Goal: Information Seeking & Learning: Find specific page/section

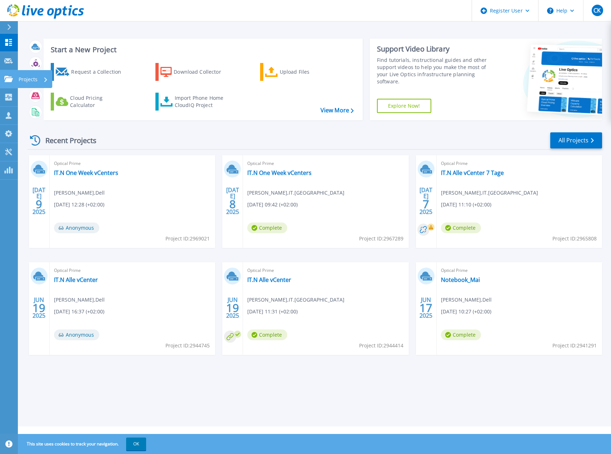
click at [9, 76] on div at bounding box center [8, 79] width 9 height 6
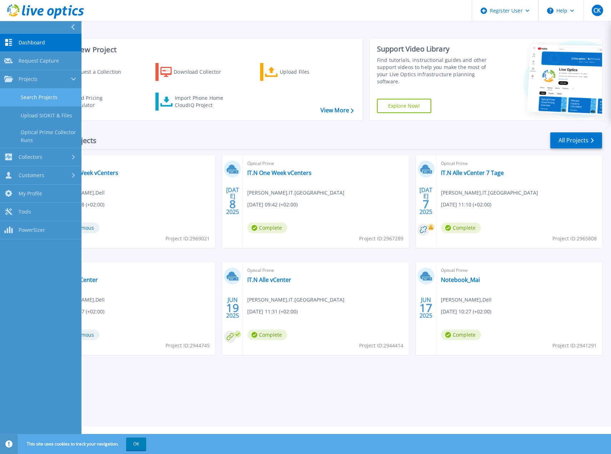
click at [19, 95] on link "Search Projects" at bounding box center [41, 97] width 82 height 18
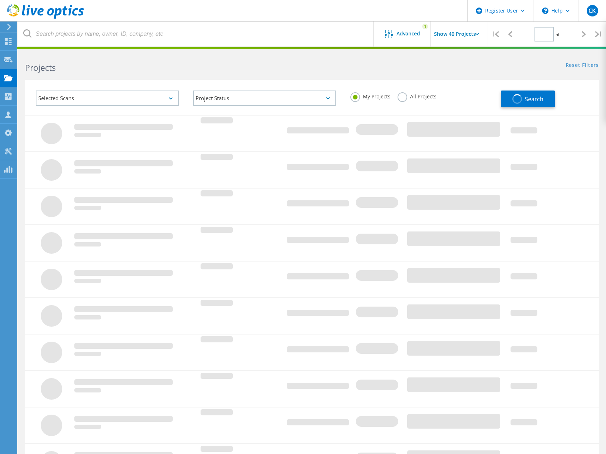
type input "1"
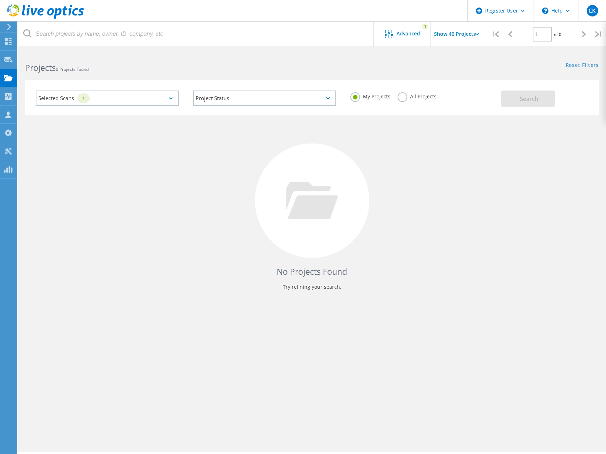
click at [404, 99] on label "All Projects" at bounding box center [417, 95] width 39 height 7
click at [0, 0] on input "All Projects" at bounding box center [0, 0] width 0 height 0
click at [514, 99] on button "Search" at bounding box center [528, 98] width 54 height 16
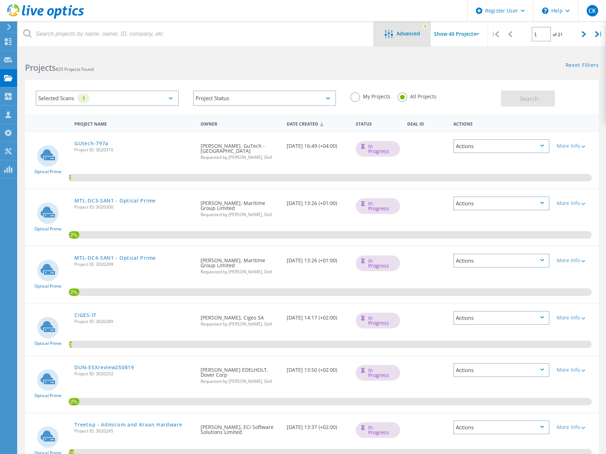
click at [412, 35] on span "Advanced" at bounding box center [408, 33] width 24 height 5
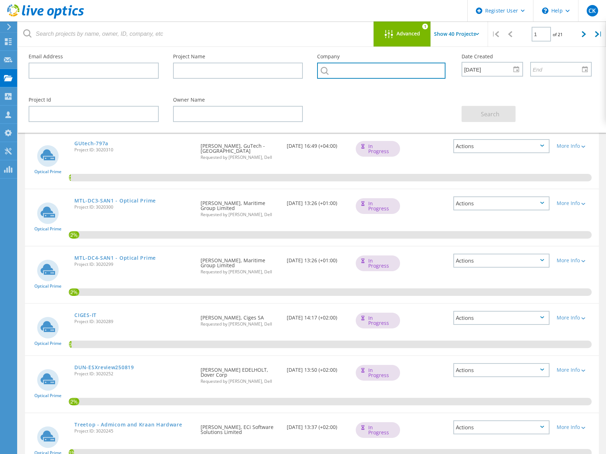
click at [388, 68] on input "text" at bounding box center [381, 71] width 128 height 16
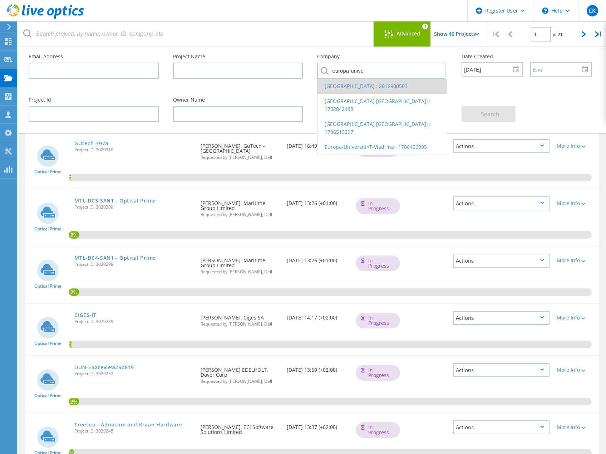
click at [376, 85] on li "[GEOGRAPHIC_DATA] : 2616900503" at bounding box center [381, 86] width 129 height 15
type input "[GEOGRAPHIC_DATA] : 2616900503"
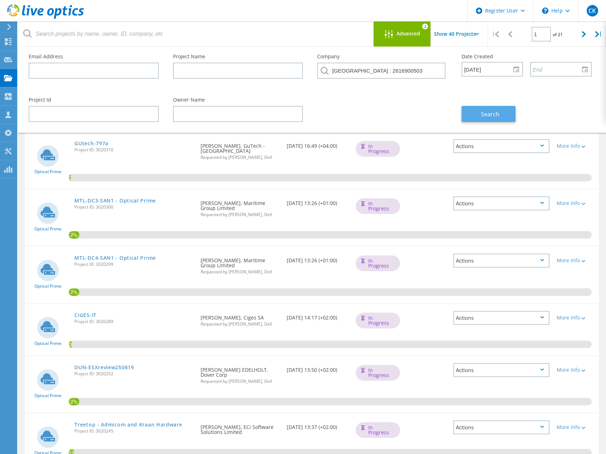
click at [486, 115] on span "Search" at bounding box center [490, 114] width 19 height 8
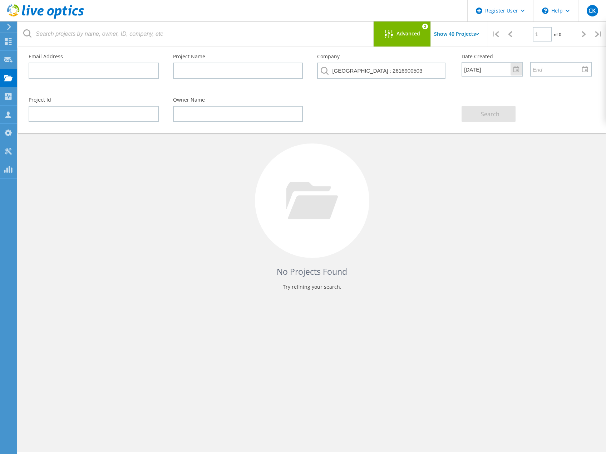
click at [516, 70] on div at bounding box center [516, 69] width 11 height 13
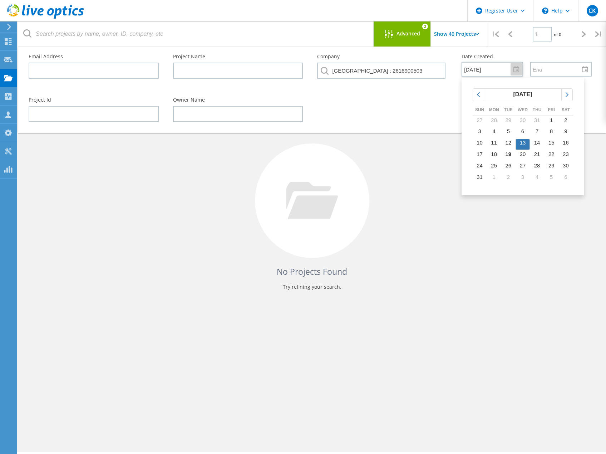
drag, startPoint x: 498, startPoint y: 70, endPoint x: 457, endPoint y: 70, distance: 41.1
click at [457, 70] on div "Date Created [DATE]" at bounding box center [526, 65] width 144 height 37
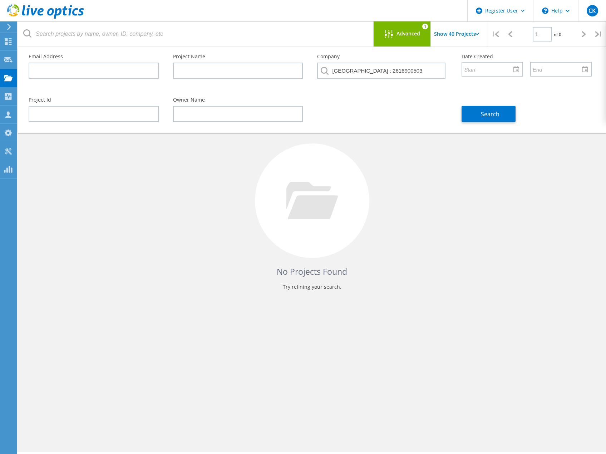
click at [417, 174] on div "No Projects Found Try refining your search." at bounding box center [312, 207] width 574 height 185
click at [476, 112] on button "Search" at bounding box center [489, 114] width 54 height 16
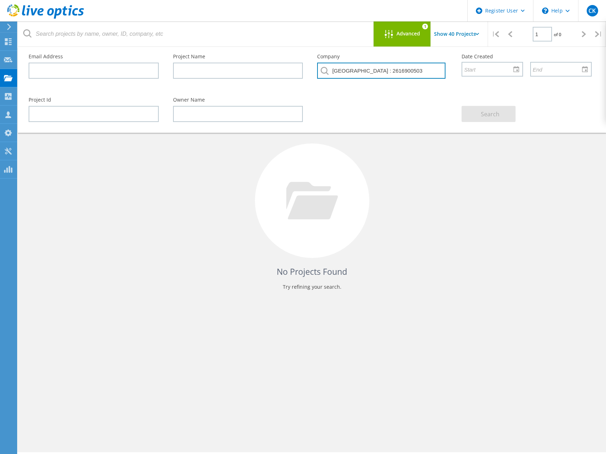
drag, startPoint x: 438, startPoint y: 70, endPoint x: 313, endPoint y: 80, distance: 124.8
click at [315, 77] on div "Company [GEOGRAPHIC_DATA] : 2616900503" at bounding box center [382, 68] width 144 height 43
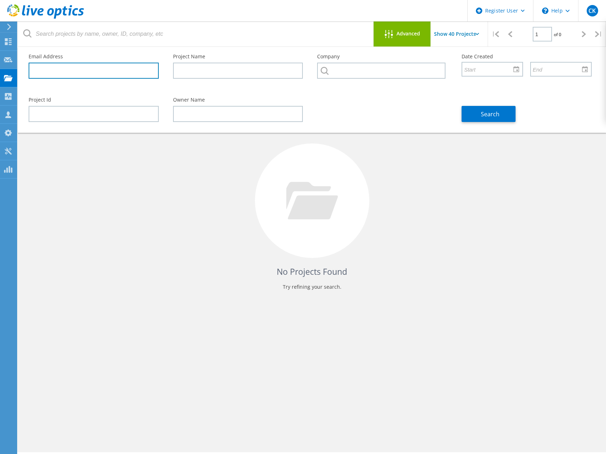
click at [111, 75] on input "text" at bounding box center [94, 71] width 130 height 16
paste input "[EMAIL_ADDRESS][PERSON_NAME][DOMAIN_NAME]"
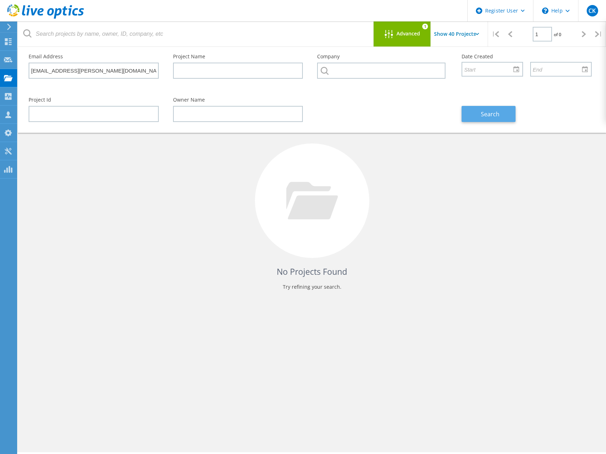
click at [484, 114] on span "Search" at bounding box center [490, 114] width 19 height 8
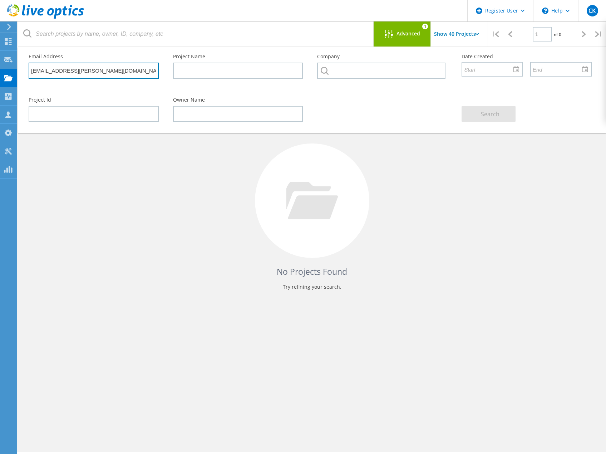
click at [115, 70] on input "[EMAIL_ADDRESS][PERSON_NAME][DOMAIN_NAME]" at bounding box center [94, 71] width 130 height 16
drag, startPoint x: 126, startPoint y: 70, endPoint x: 12, endPoint y: 71, distance: 114.1
click at [12, 71] on div "Register User \n Help Explore Helpful Articles Contact Support CK Dell User [PE…" at bounding box center [303, 263] width 606 height 422
click at [114, 70] on input "[EMAIL_ADDRESS][PERSON_NAME][DOMAIN_NAME]" at bounding box center [94, 71] width 130 height 16
drag, startPoint x: 125, startPoint y: 69, endPoint x: 21, endPoint y: 73, distance: 104.5
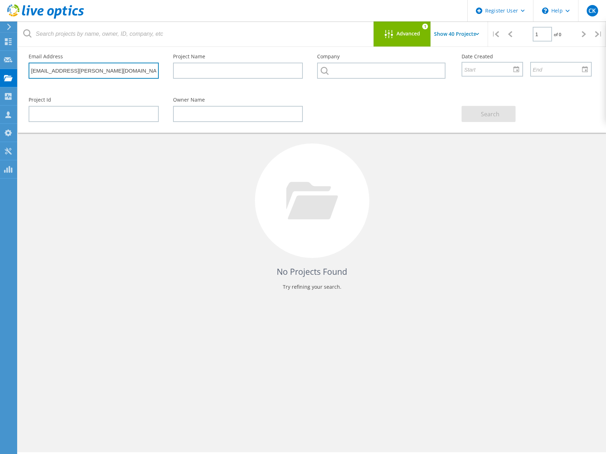
click at [21, 73] on div "Email Address [EMAIL_ADDRESS][PERSON_NAME][DOMAIN_NAME] Project Name Company Da…" at bounding box center [312, 90] width 588 height 86
paste input "[PERSON_NAME].[PERSON_NAME]"
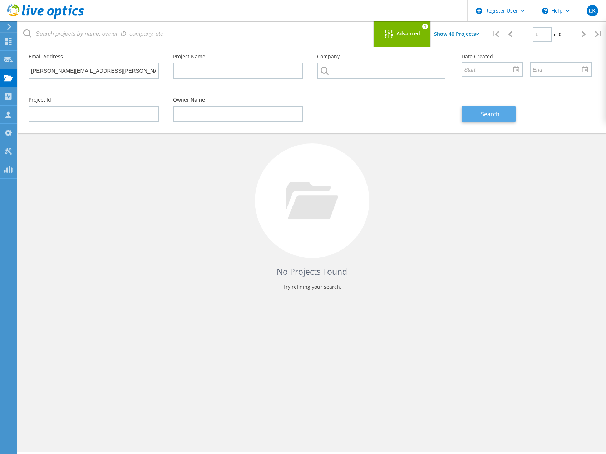
click at [489, 115] on span "Search" at bounding box center [490, 114] width 19 height 8
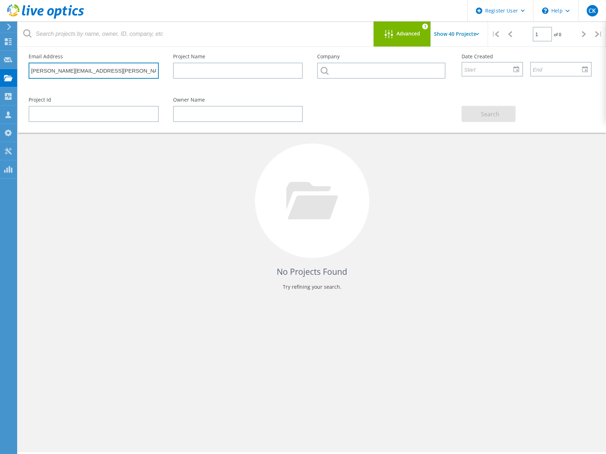
click at [125, 69] on input "[PERSON_NAME][EMAIL_ADDRESS][PERSON_NAME][DOMAIN_NAME]" at bounding box center [94, 71] width 130 height 16
drag, startPoint x: 70, startPoint y: 69, endPoint x: 30, endPoint y: 69, distance: 40.8
click at [30, 69] on input "[PERSON_NAME][EMAIL_ADDRESS][PERSON_NAME][DOMAIN_NAME]" at bounding box center [94, 71] width 130 height 16
paste input "juergen.[PERSON_NAME]"
click at [503, 112] on button "Search" at bounding box center [489, 114] width 54 height 16
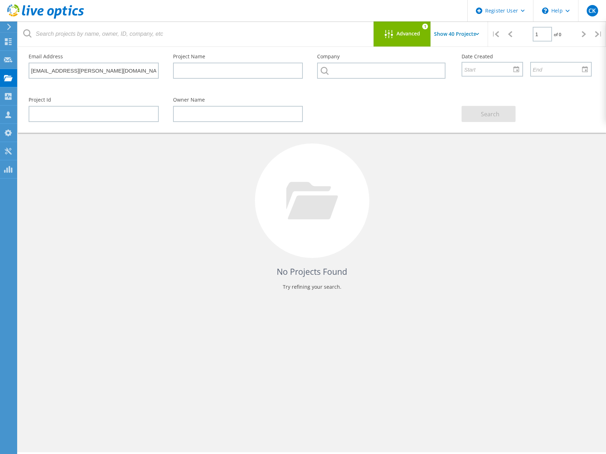
click at [408, 33] on span "Advanced" at bounding box center [408, 33] width 24 height 5
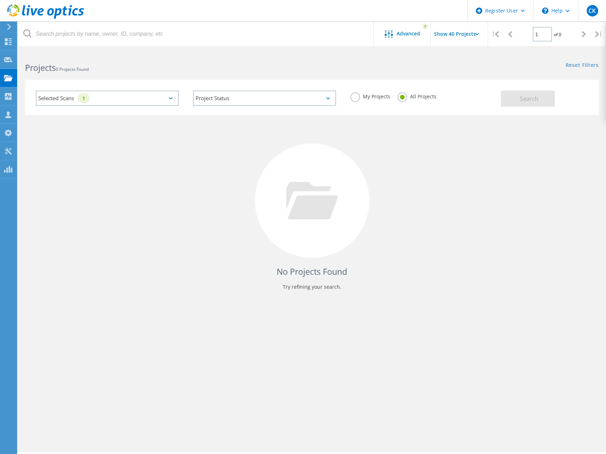
click at [159, 98] on div "Selected Scans 1" at bounding box center [107, 97] width 143 height 15
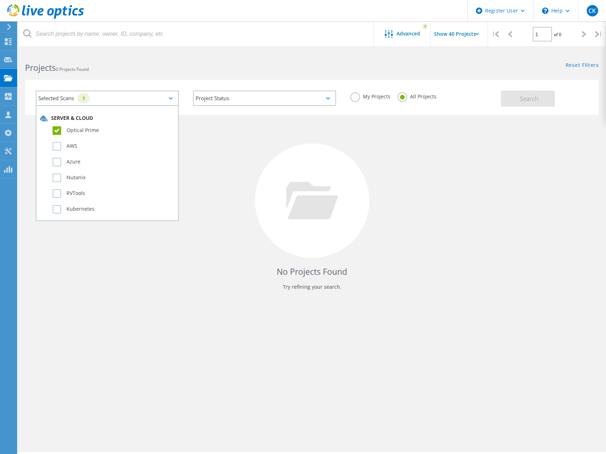
click at [71, 129] on label "Optical Prime" at bounding box center [114, 130] width 122 height 9
click at [0, 0] on input "Optical Prime" at bounding box center [0, 0] width 0 height 0
click at [519, 95] on button "Search" at bounding box center [528, 98] width 54 height 16
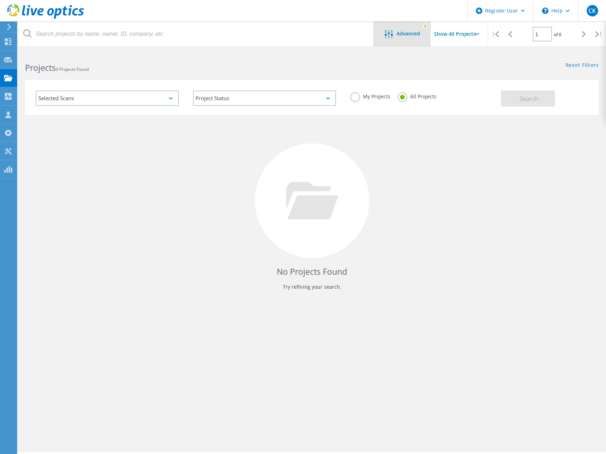
click at [407, 39] on div "Advanced" at bounding box center [402, 34] width 57 height 9
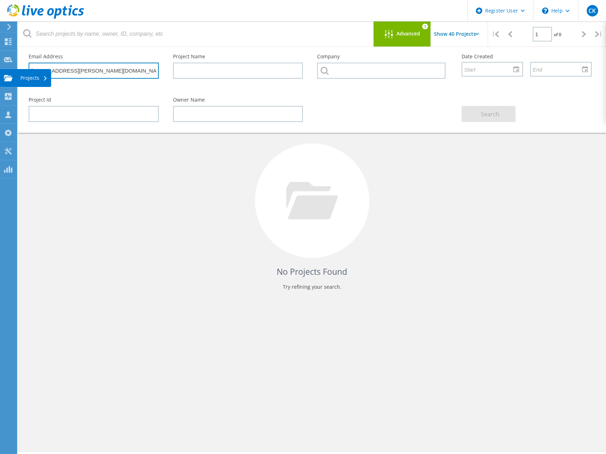
drag, startPoint x: 123, startPoint y: 69, endPoint x: 1, endPoint y: 72, distance: 122.3
click at [1, 72] on div "Register User \n Help Explore Helpful Articles Contact Support CK Dell User [PE…" at bounding box center [303, 263] width 606 height 422
type input "j"
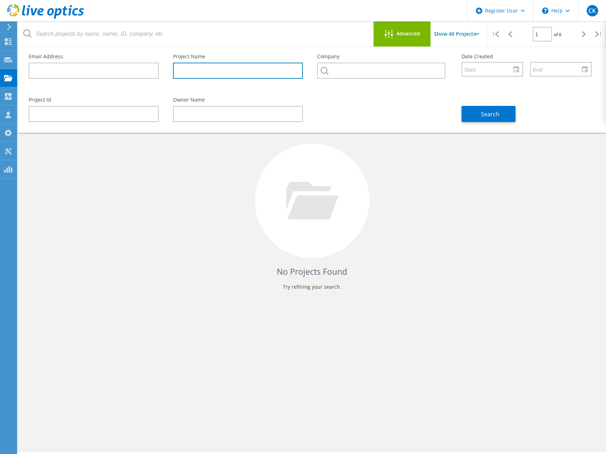
click at [213, 69] on input "text" at bounding box center [238, 71] width 130 height 16
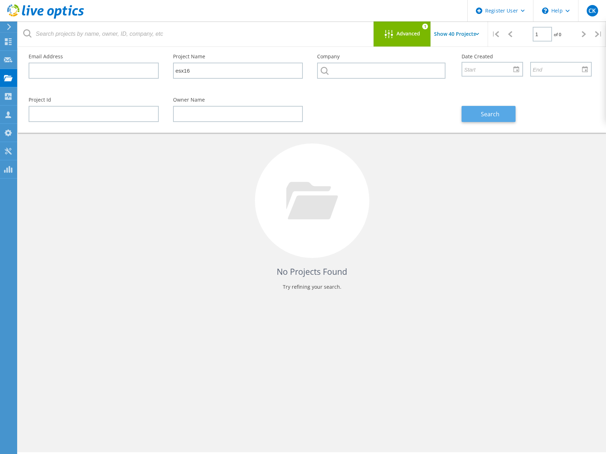
click at [485, 116] on span "Search" at bounding box center [490, 114] width 19 height 8
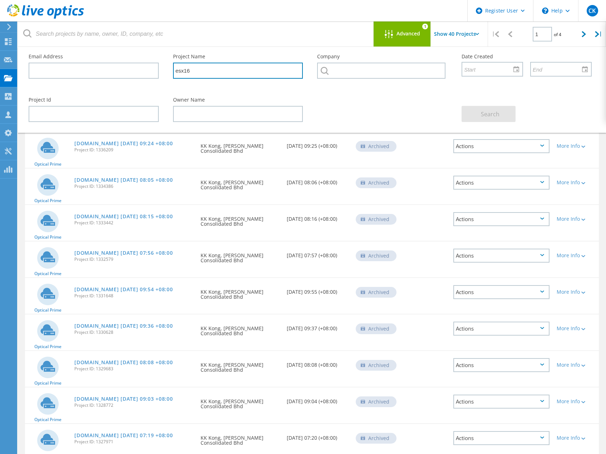
click at [252, 67] on input "esx16" at bounding box center [238, 71] width 130 height 16
click at [479, 112] on button "Search" at bounding box center [489, 114] width 54 height 16
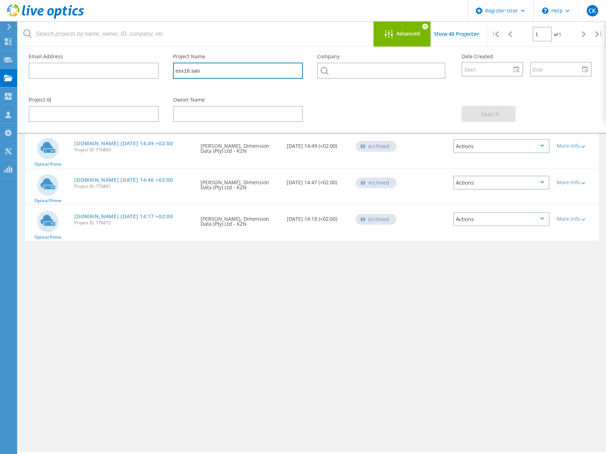
drag, startPoint x: 223, startPoint y: 71, endPoint x: 153, endPoint y: 69, distance: 70.4
click at [153, 69] on div "Email Address Project Name esx16.san Company Date Created Sun Mon Tue Wed Thu F…" at bounding box center [309, 68] width 577 height 43
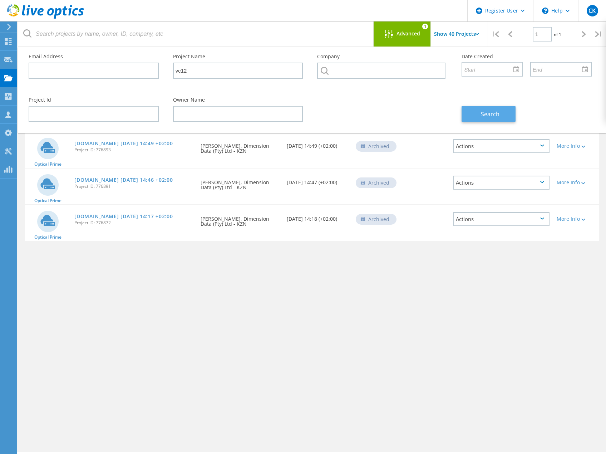
click at [501, 114] on button "Search" at bounding box center [489, 114] width 54 height 16
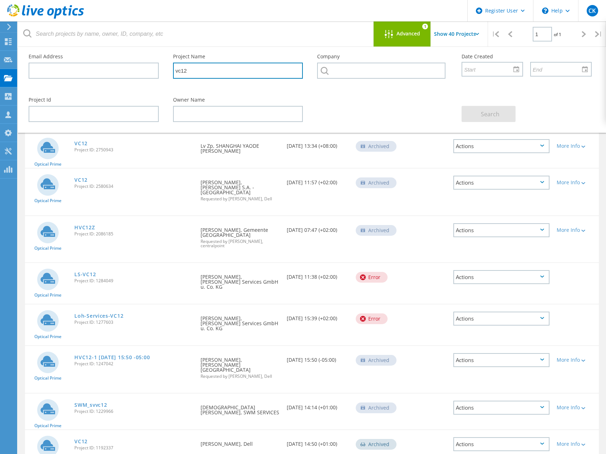
click at [227, 70] on input "vc12" at bounding box center [238, 71] width 130 height 16
type input "vc12.san"
click at [481, 109] on button "Search" at bounding box center [489, 114] width 54 height 16
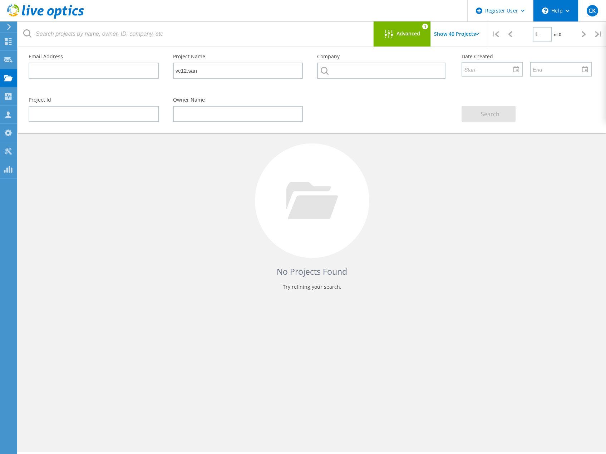
click at [561, 12] on div "\n Help" at bounding box center [555, 10] width 45 height 21
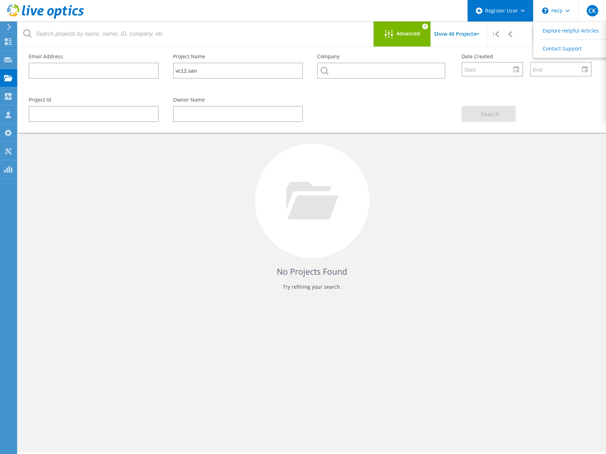
click at [507, 14] on div "Register User" at bounding box center [500, 10] width 65 height 21
